Goal: Information Seeking & Learning: Learn about a topic

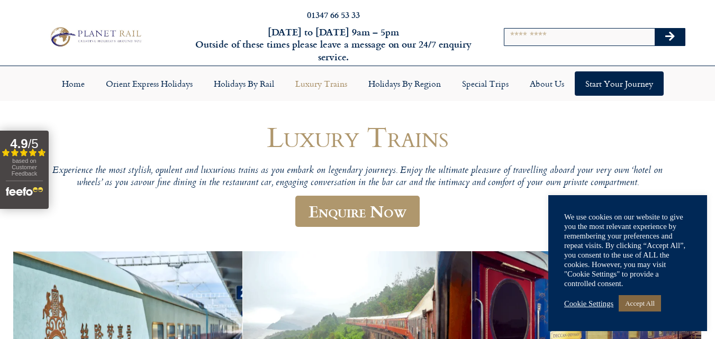
click at [656, 304] on link "Accept All" at bounding box center [640, 303] width 42 height 16
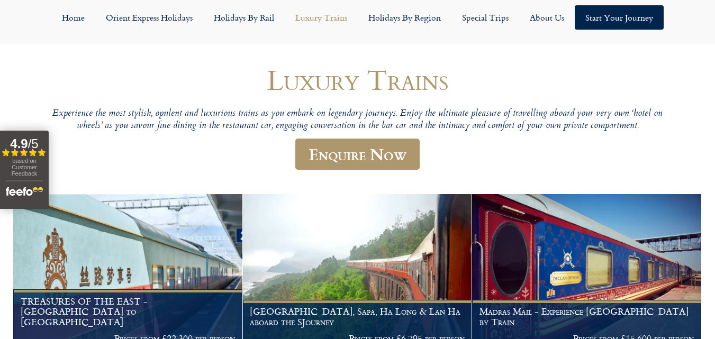
scroll to position [85, 0]
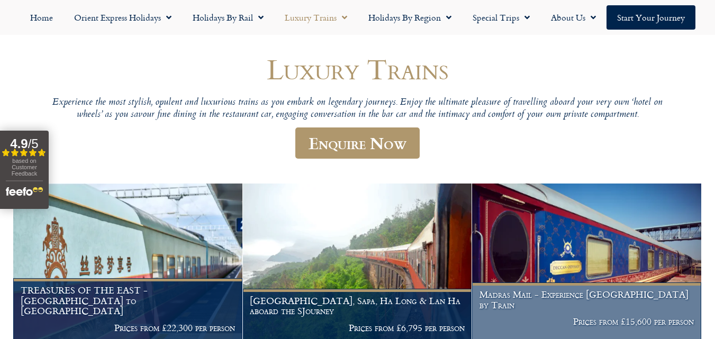
click at [631, 265] on img at bounding box center [586, 262] width 229 height 156
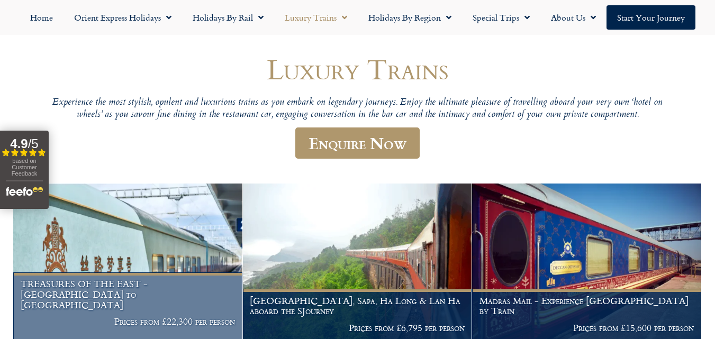
click at [103, 255] on img at bounding box center [127, 262] width 229 height 156
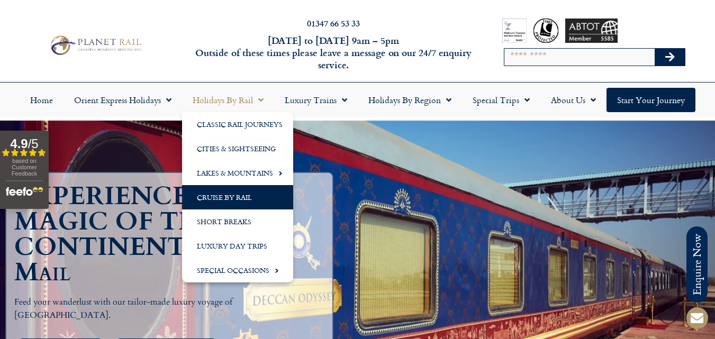
click at [212, 198] on link "Cruise by Rail" at bounding box center [237, 197] width 111 height 24
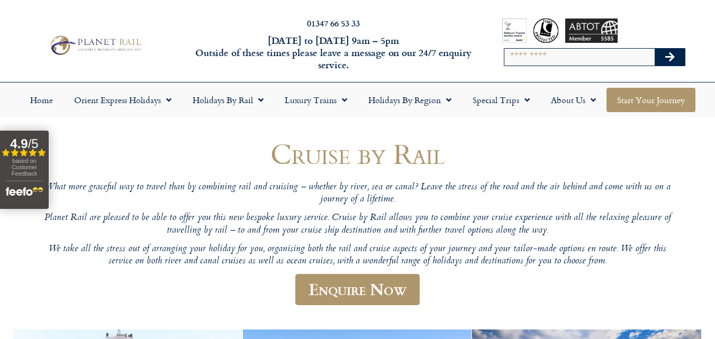
click at [636, 101] on link "Start your Journey" at bounding box center [651, 100] width 89 height 24
